Goal: Task Accomplishment & Management: Use online tool/utility

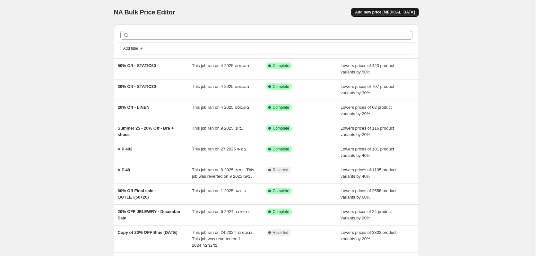
click at [407, 11] on span "Add new price [MEDICAL_DATA]" at bounding box center [385, 12] width 60 height 5
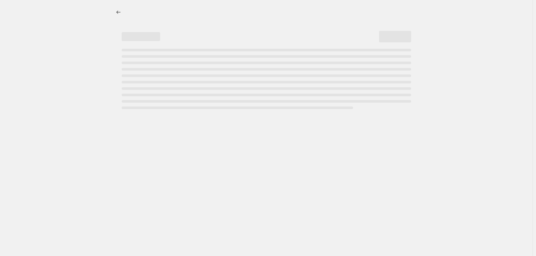
select select "percentage"
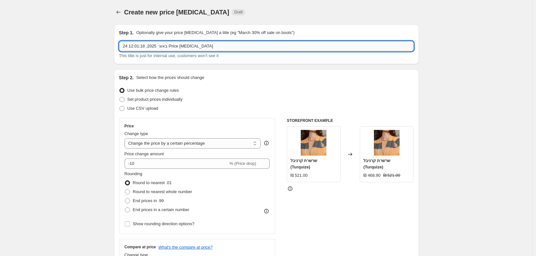
click at [140, 50] on input "24 באוג׳ 2025, 12:01:18 Price [MEDICAL_DATA]" at bounding box center [266, 46] width 295 height 10
click at [140, 49] on input "24 באוג׳ 2025, 12:01:18 Price [MEDICAL_DATA]" at bounding box center [266, 46] width 295 height 10
type input "20% Off evning collection (summer25)"
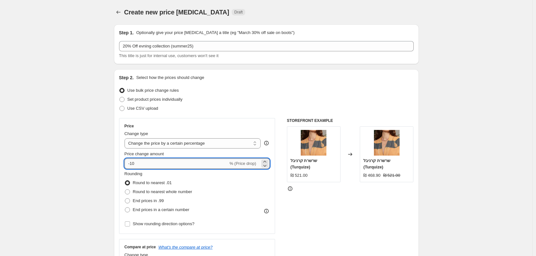
click at [134, 165] on input "-10" at bounding box center [176, 164] width 104 height 10
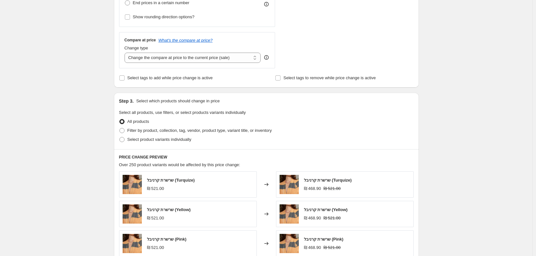
scroll to position [225, 0]
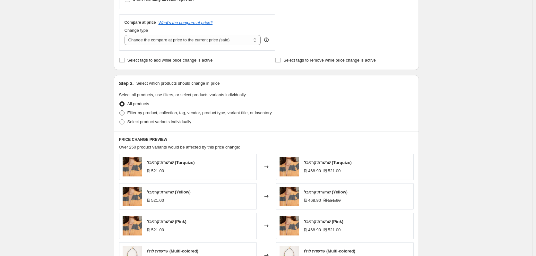
type input "-20"
click at [123, 114] on span at bounding box center [121, 112] width 5 height 5
click at [120, 111] on input "Filter by product, collection, tag, vendor, product type, variant title, or inv…" at bounding box center [119, 110] width 0 height 0
radio input "true"
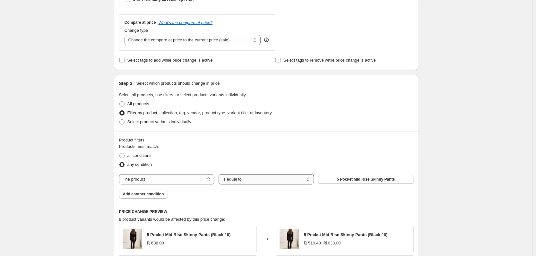
click at [271, 175] on div "Products must match: all conditions any condition The product The product's col…" at bounding box center [266, 170] width 295 height 55
click at [269, 179] on select "Is equal to Is not equal to" at bounding box center [266, 179] width 95 height 10
click at [199, 177] on select "The product The product's collection The product's tag The product's vendor The…" at bounding box center [166, 179] width 95 height 10
select select "collection"
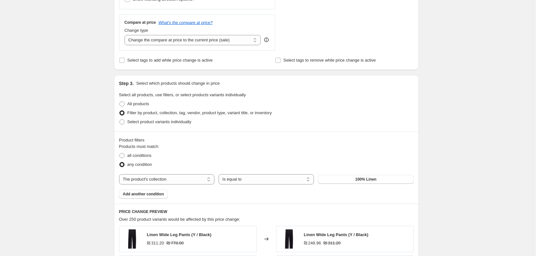
drag, startPoint x: 267, startPoint y: 194, endPoint x: 273, endPoint y: 190, distance: 7.8
click at [269, 194] on div "Products must match: all conditions any condition The product The product's col…" at bounding box center [266, 170] width 295 height 55
click at [365, 176] on button "100% Linen" at bounding box center [365, 179] width 95 height 9
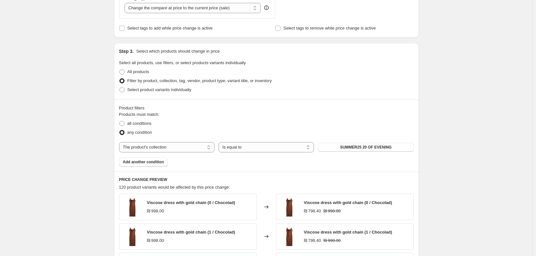
scroll to position [417, 0]
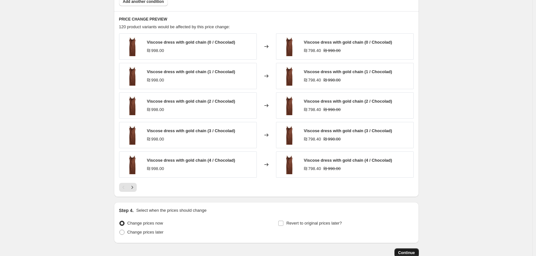
click at [412, 251] on span "Continue" at bounding box center [406, 252] width 17 height 5
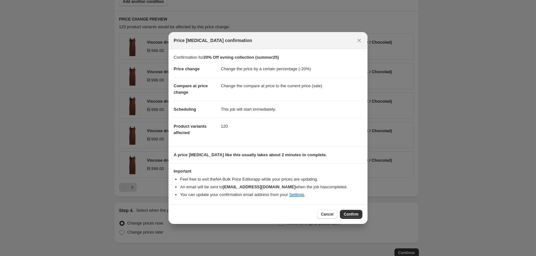
drag, startPoint x: 351, startPoint y: 216, endPoint x: 315, endPoint y: 223, distance: 36.2
click at [314, 223] on div "Cancel Confirm" at bounding box center [267, 214] width 199 height 20
drag, startPoint x: 322, startPoint y: 209, endPoint x: 321, endPoint y: 205, distance: 4.5
click at [325, 209] on div "Cancel Confirm" at bounding box center [267, 214] width 199 height 20
drag, startPoint x: 327, startPoint y: 217, endPoint x: 326, endPoint y: 214, distance: 3.6
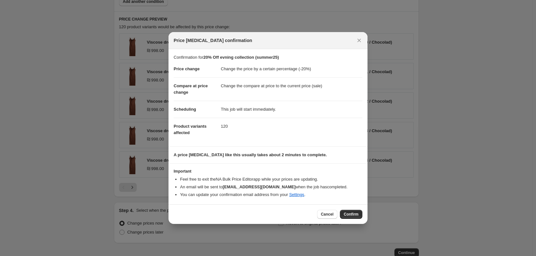
click at [327, 216] on button "Cancel" at bounding box center [327, 214] width 20 height 9
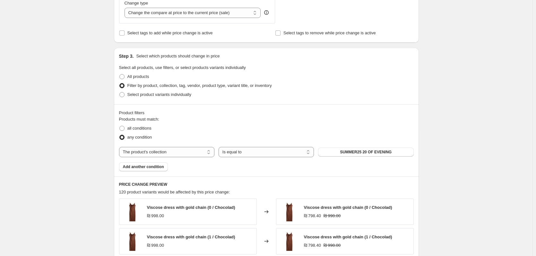
scroll to position [458, 0]
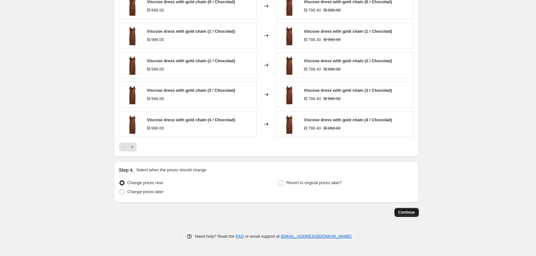
click at [406, 213] on span "Continue" at bounding box center [406, 212] width 17 height 5
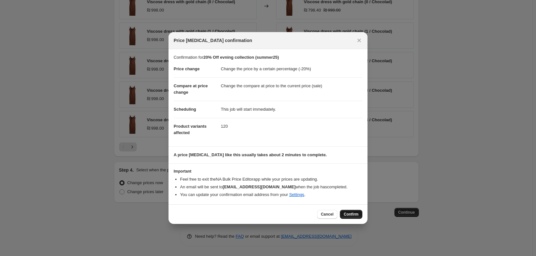
click at [350, 210] on button "Confirm" at bounding box center [351, 214] width 22 height 9
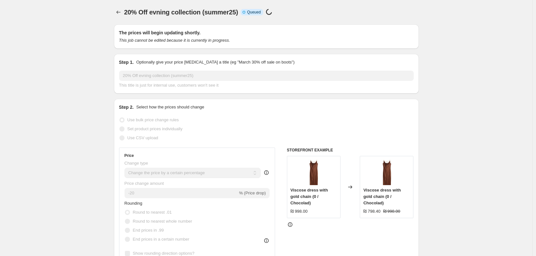
scroll to position [458, 0]
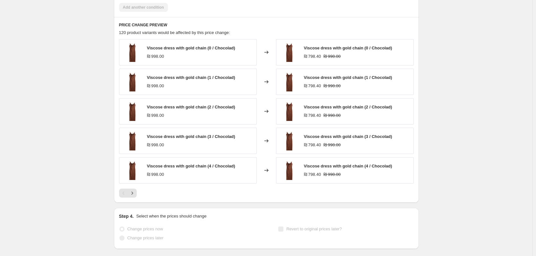
select select "percentage"
select select "collection"
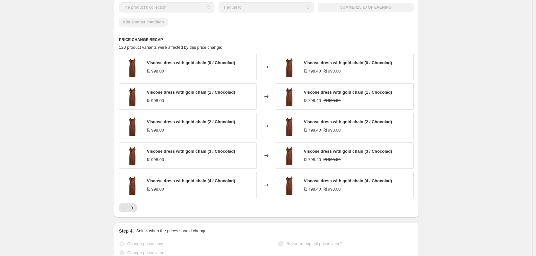
scroll to position [0, 0]
